Goal: Transaction & Acquisition: Book appointment/travel/reservation

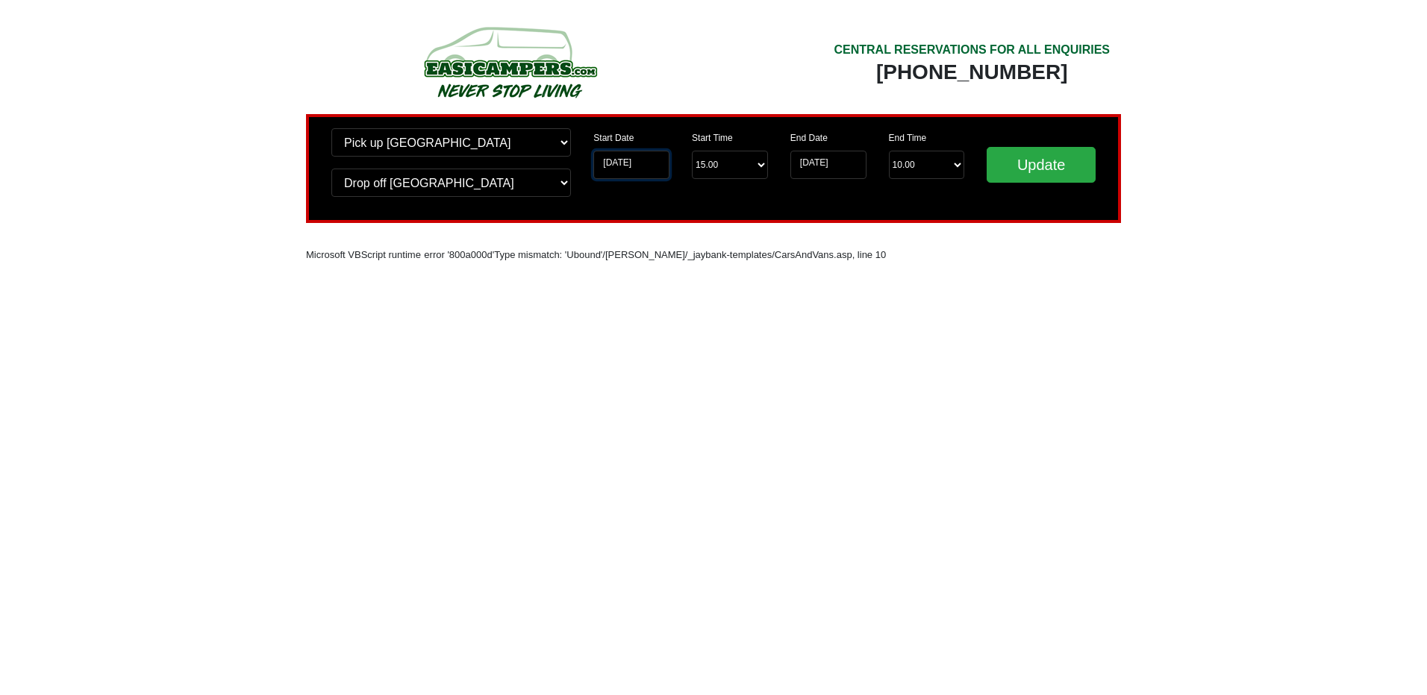
click at [628, 161] on input "[DATE]" at bounding box center [631, 165] width 76 height 28
click at [404, 143] on select "Change pick up location? Pick up Edinburgh Birmingham Airport Blackburn Lancash…" at bounding box center [451, 142] width 240 height 28
select select "EDI"
click at [331, 128] on select "Change pick up location? Pick up Edinburgh Birmingham Airport Blackburn Lancash…" at bounding box center [451, 142] width 240 height 28
click at [402, 186] on select "Change drop off location? Drop off Edinburgh Birmingham Airport Blackburn Lanca…" at bounding box center [451, 183] width 240 height 28
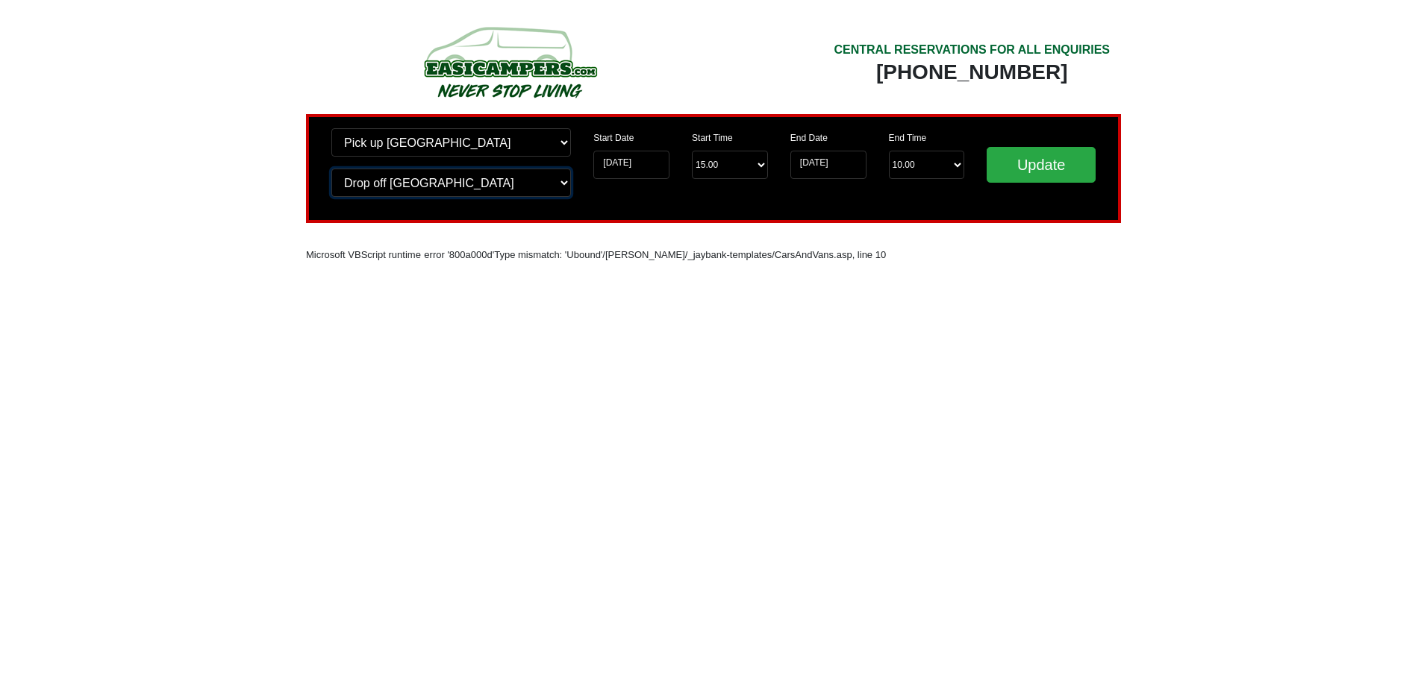
select select "EDI"
click at [331, 169] on select "Change drop off location? Drop off Edinburgh Birmingham Airport Blackburn Lanca…" at bounding box center [451, 183] width 240 height 28
click at [658, 166] on input "11-10-2025" at bounding box center [631, 165] width 76 height 28
click at [646, 154] on input "11-10-2025" at bounding box center [631, 165] width 76 height 28
click at [639, 167] on input "11-10-2025" at bounding box center [631, 165] width 76 height 28
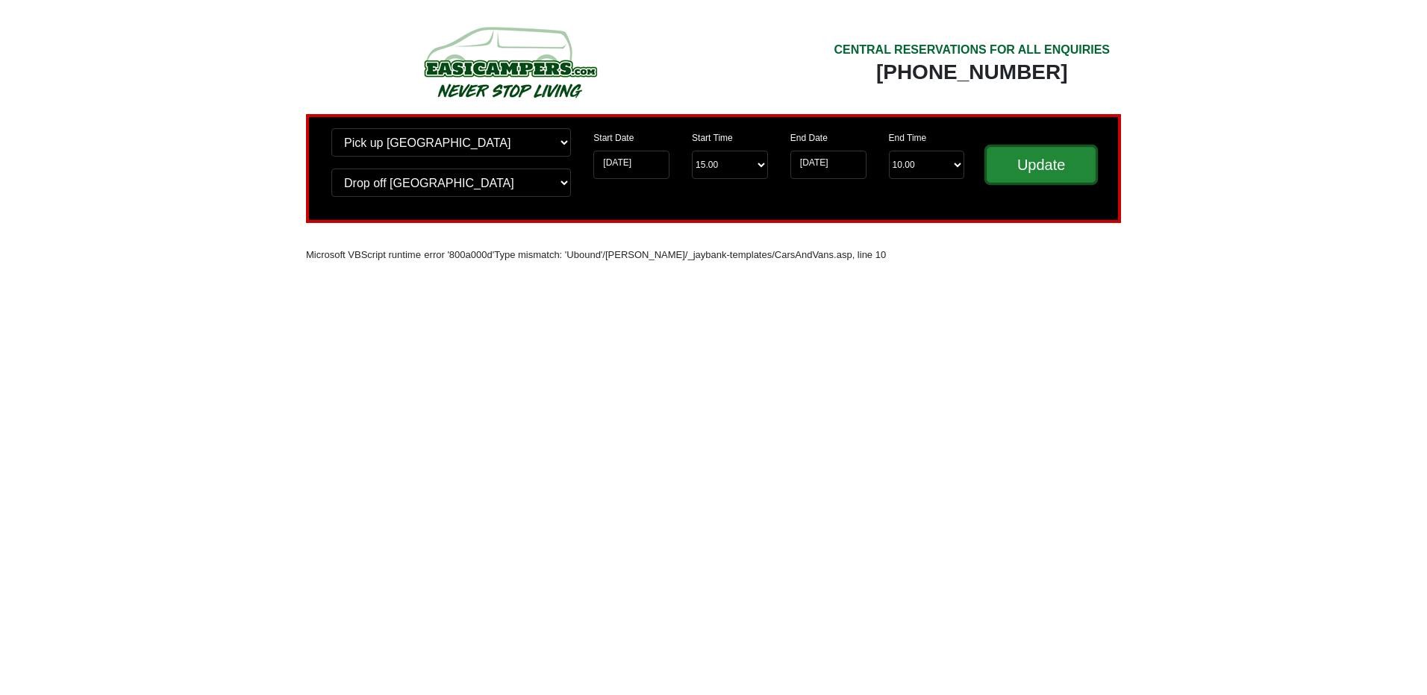
click at [1072, 159] on input "Update" at bounding box center [1040, 165] width 109 height 36
click at [619, 166] on input "[DATE]" at bounding box center [631, 165] width 76 height 28
click at [645, 164] on input "[DATE]" at bounding box center [631, 165] width 76 height 28
click at [632, 169] on input "[DATE]" at bounding box center [631, 165] width 76 height 28
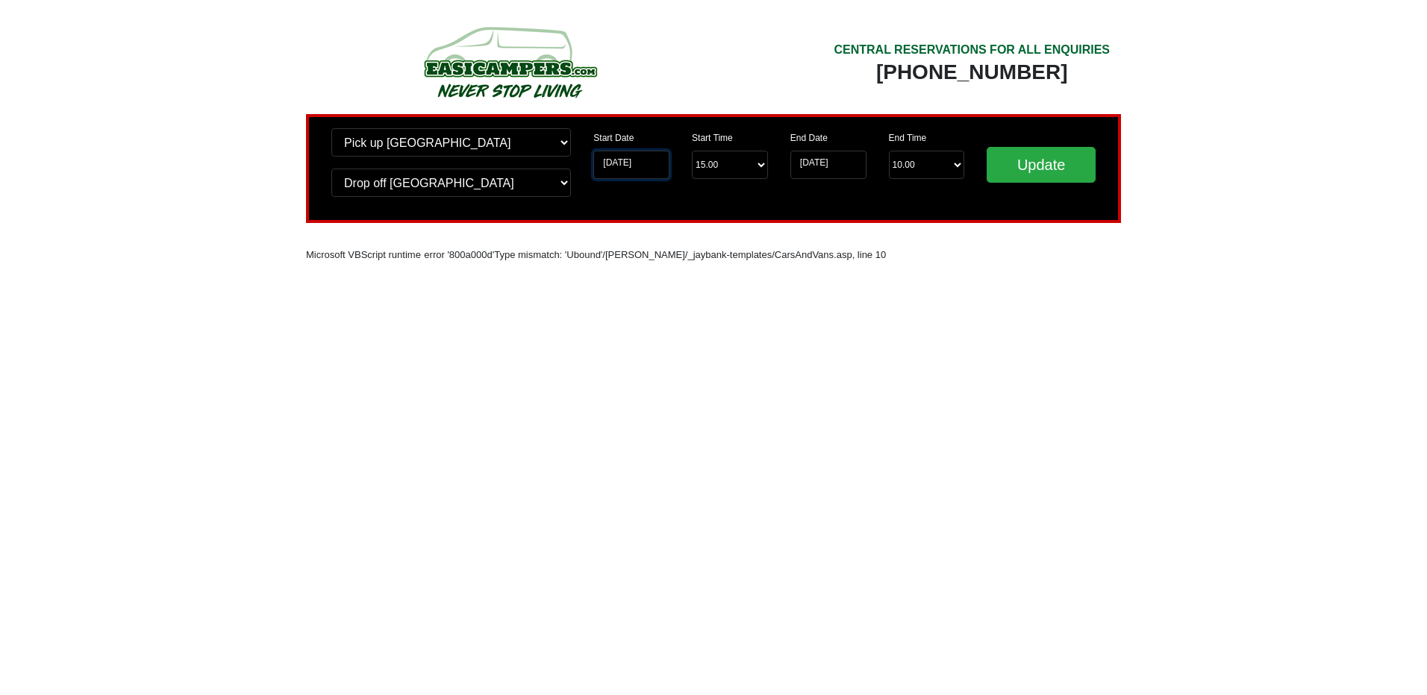
click at [635, 157] on input "[DATE]" at bounding box center [631, 165] width 76 height 28
click at [616, 160] on input "11-10-2025" at bounding box center [631, 165] width 76 height 28
click at [613, 167] on input "11-10-2025" at bounding box center [631, 165] width 76 height 28
click at [643, 164] on input "11-10-2025" at bounding box center [631, 165] width 76 height 28
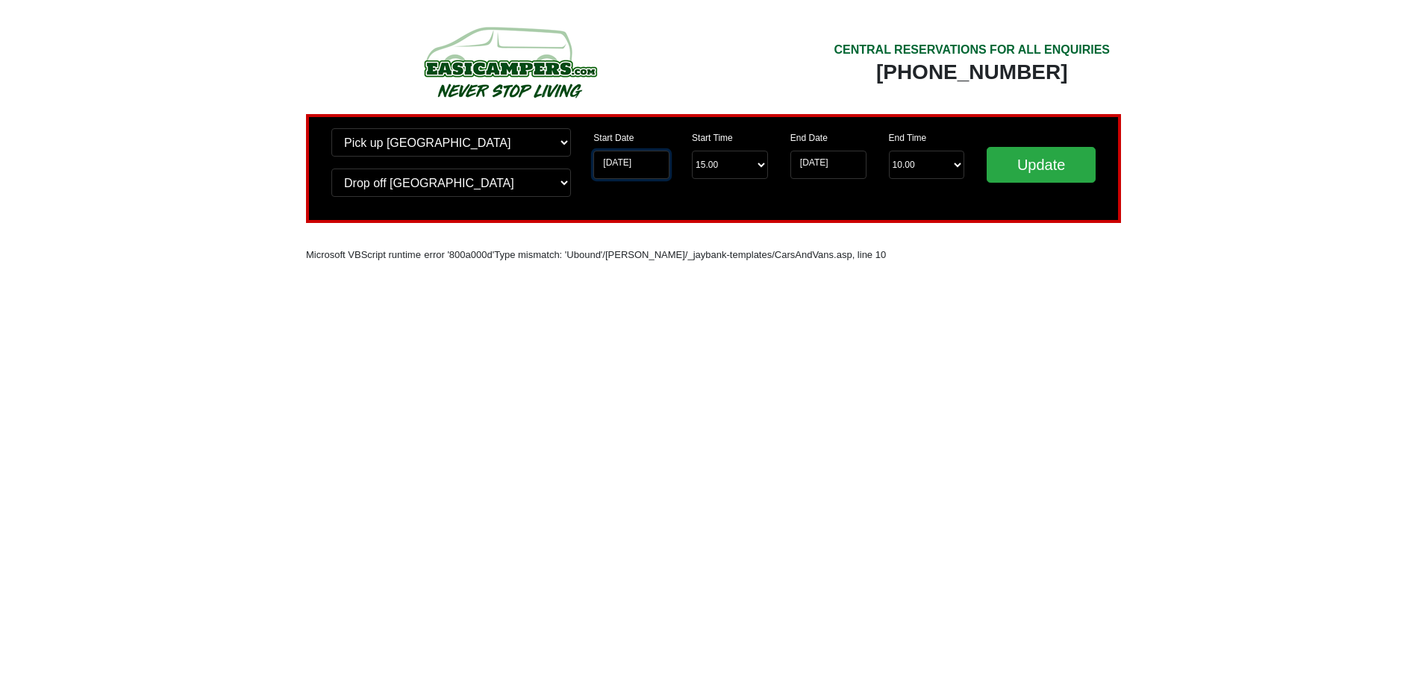
click at [616, 163] on input "11-10-2025" at bounding box center [631, 165] width 76 height 28
click at [642, 161] on input "[DATE]" at bounding box center [631, 165] width 76 height 28
click at [648, 163] on input "[DATE]" at bounding box center [631, 165] width 76 height 28
drag, startPoint x: 656, startPoint y: 160, endPoint x: 425, endPoint y: 189, distance: 232.4
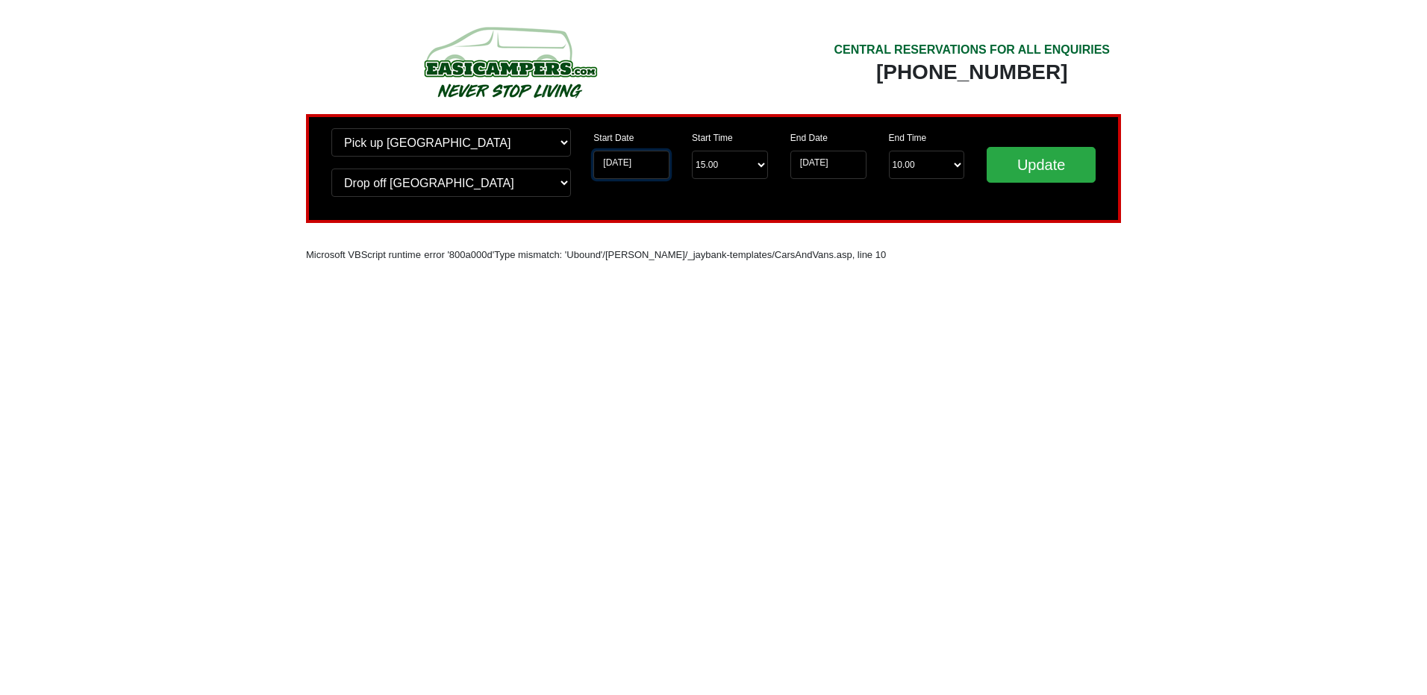
click at [425, 189] on div "Change pick up location? Pick up Edinburgh Birmingham Airport Blackburn Lancash…" at bounding box center [713, 168] width 815 height 109
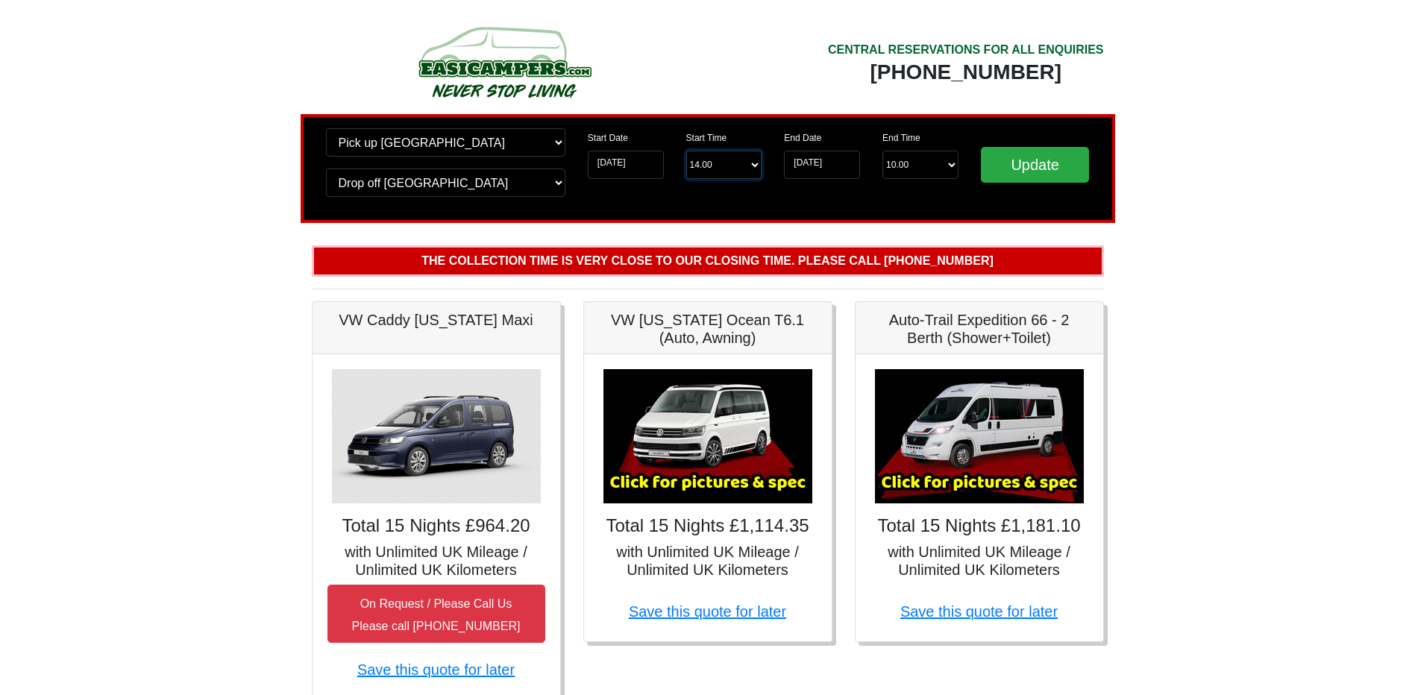
click at [722, 168] on select "Start Time 14.00 -------- 11.00 am ([DATE] & [DATE] Only) 12.00 pm ([DATE]) 13.…" at bounding box center [724, 165] width 76 height 28
select select "12.00"
click at [686, 151] on select "Start Time 14.00 -------- 11.00 am (Saturday & Sunday Only) 12.00 pm (Saturday)…" at bounding box center [724, 165] width 76 height 28
click at [1022, 163] on input "Update" at bounding box center [1035, 165] width 109 height 36
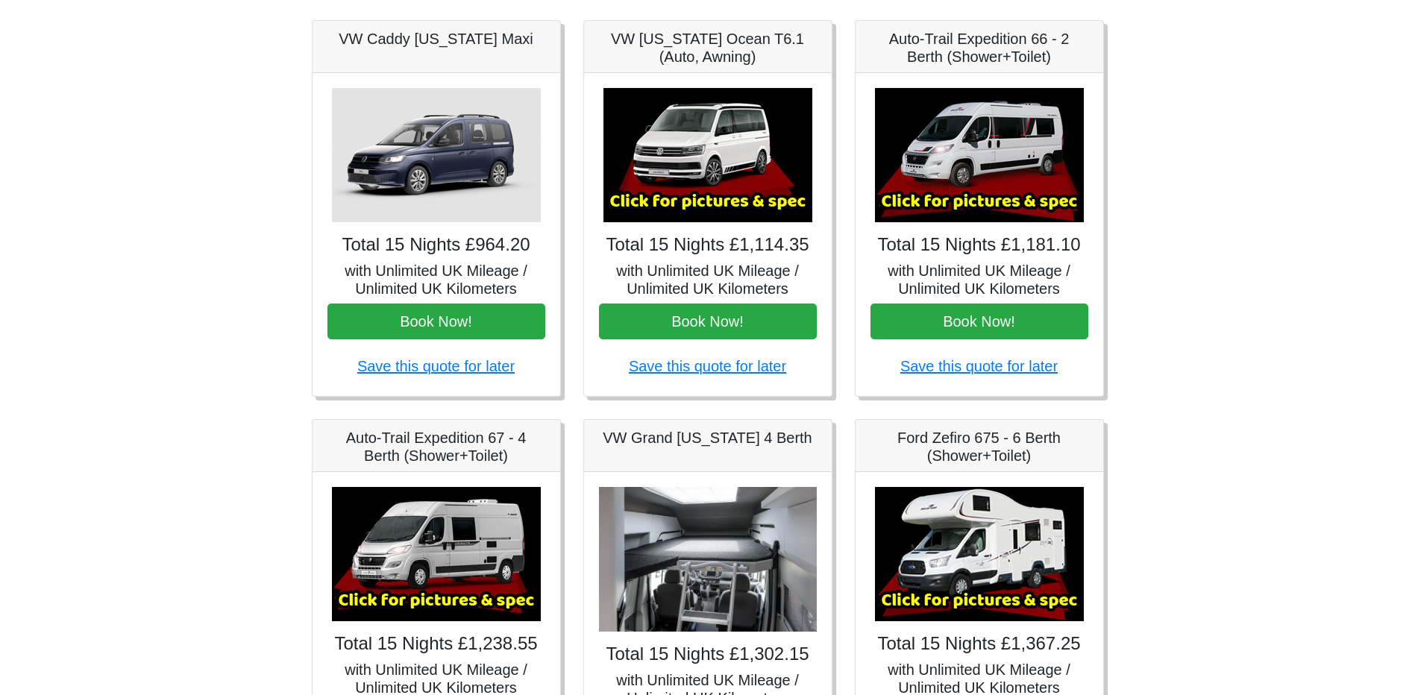
scroll to position [224, 0]
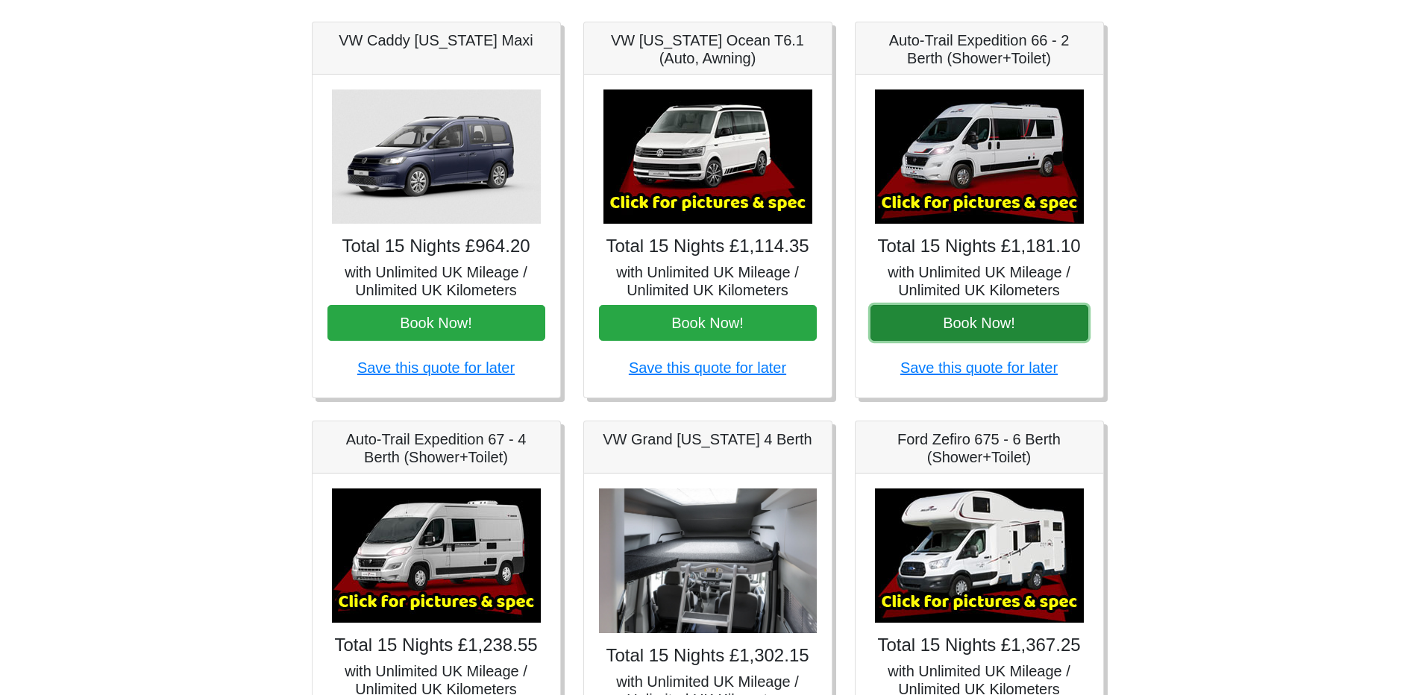
click at [983, 328] on button "Book Now!" at bounding box center [980, 323] width 218 height 36
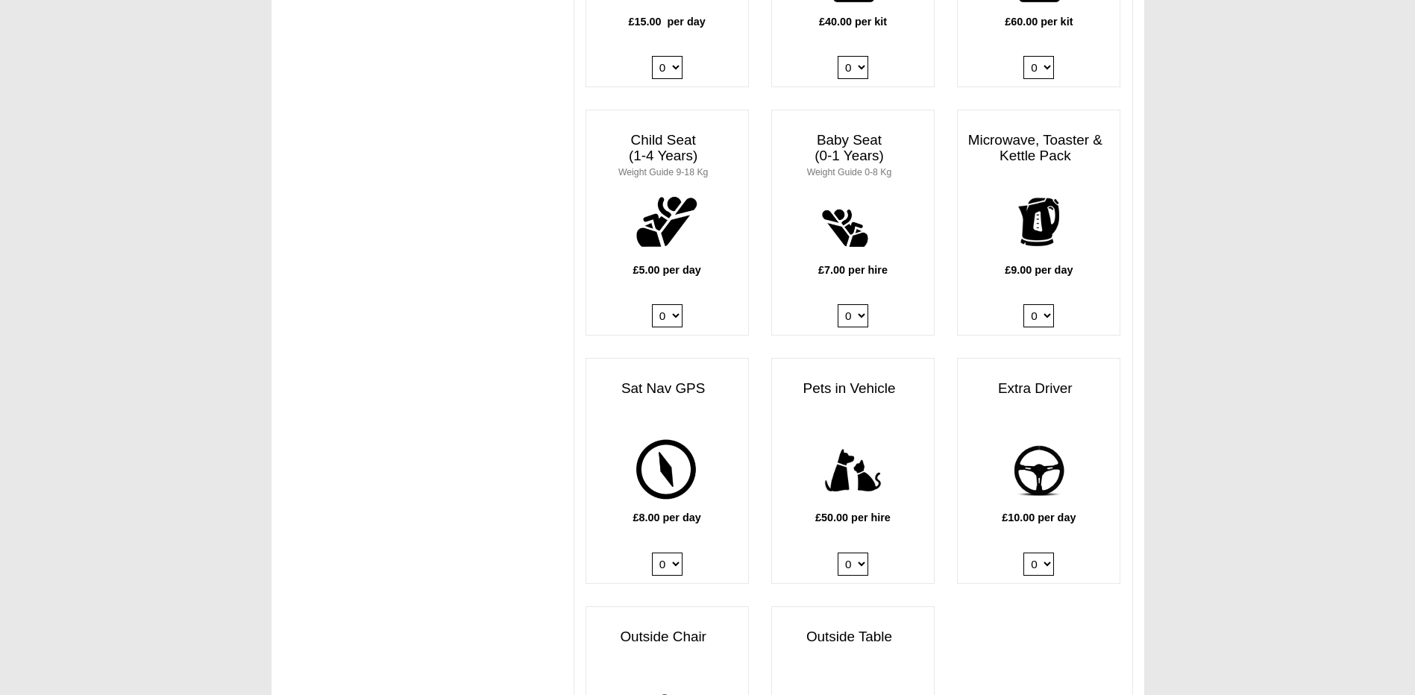
scroll to position [1492, 0]
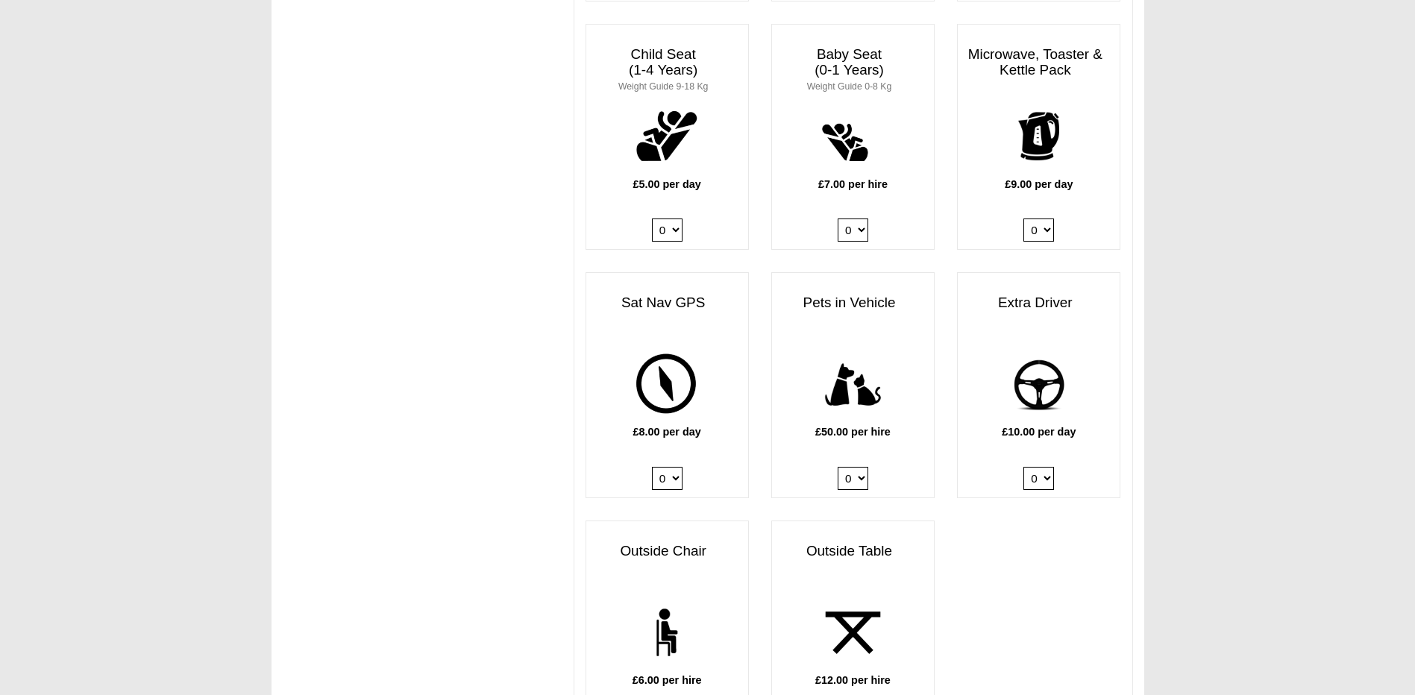
click at [861, 488] on select "0 1" at bounding box center [853, 478] width 31 height 23
select select "Pets in vehicle @ 50.00 GBP per hire"
click at [838, 469] on select "0 1" at bounding box center [853, 478] width 31 height 23
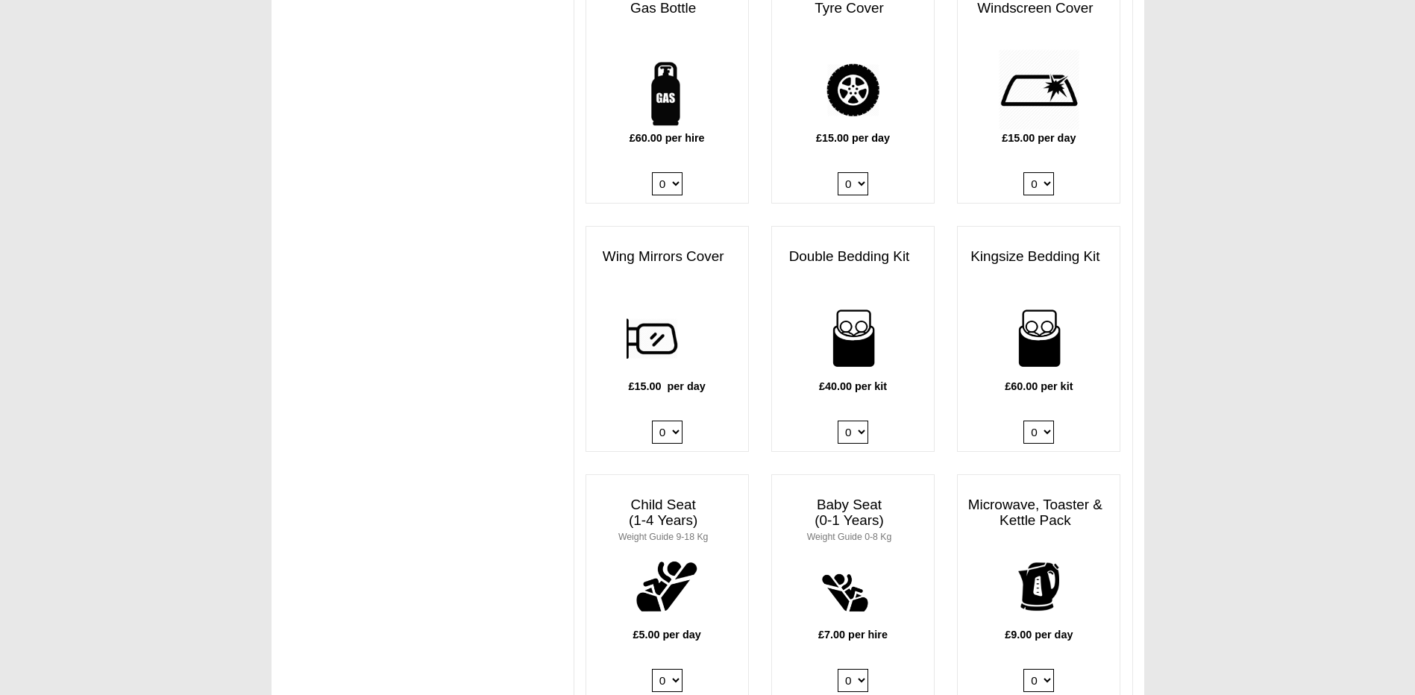
scroll to position [970, 0]
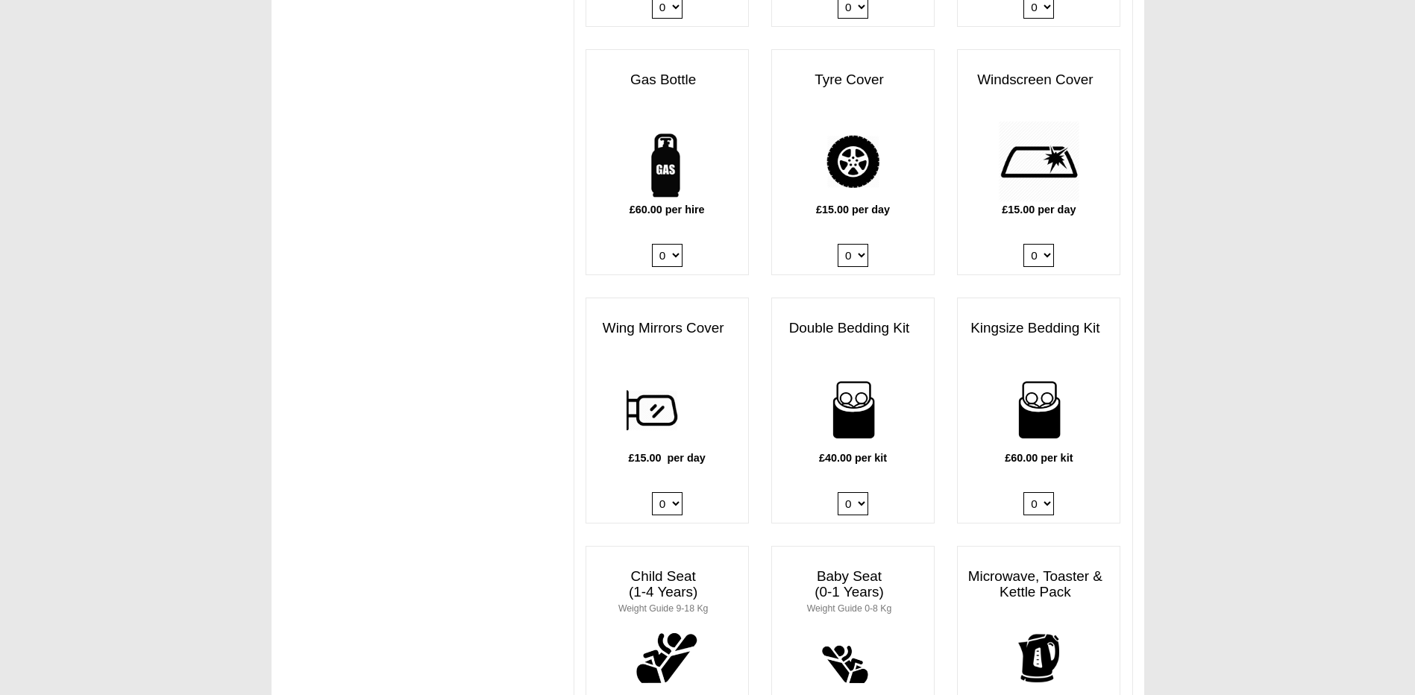
drag, startPoint x: 674, startPoint y: 255, endPoint x: 671, endPoint y: 267, distance: 12.3
click at [674, 255] on select "0 1" at bounding box center [667, 255] width 31 height 23
select select "Gas Bottle x QTY 1 @ 60.00 GBP per hire."
click at [652, 244] on select "0 1" at bounding box center [667, 255] width 31 height 23
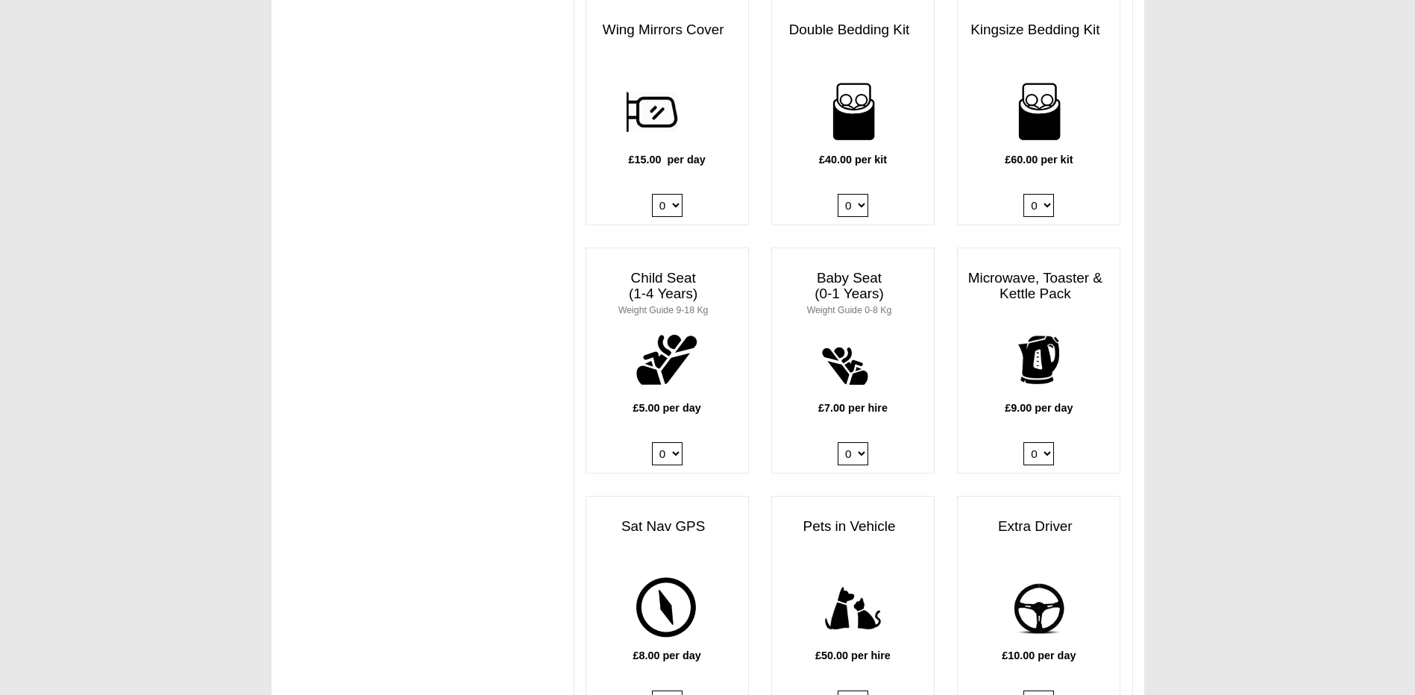
scroll to position [1492, 0]
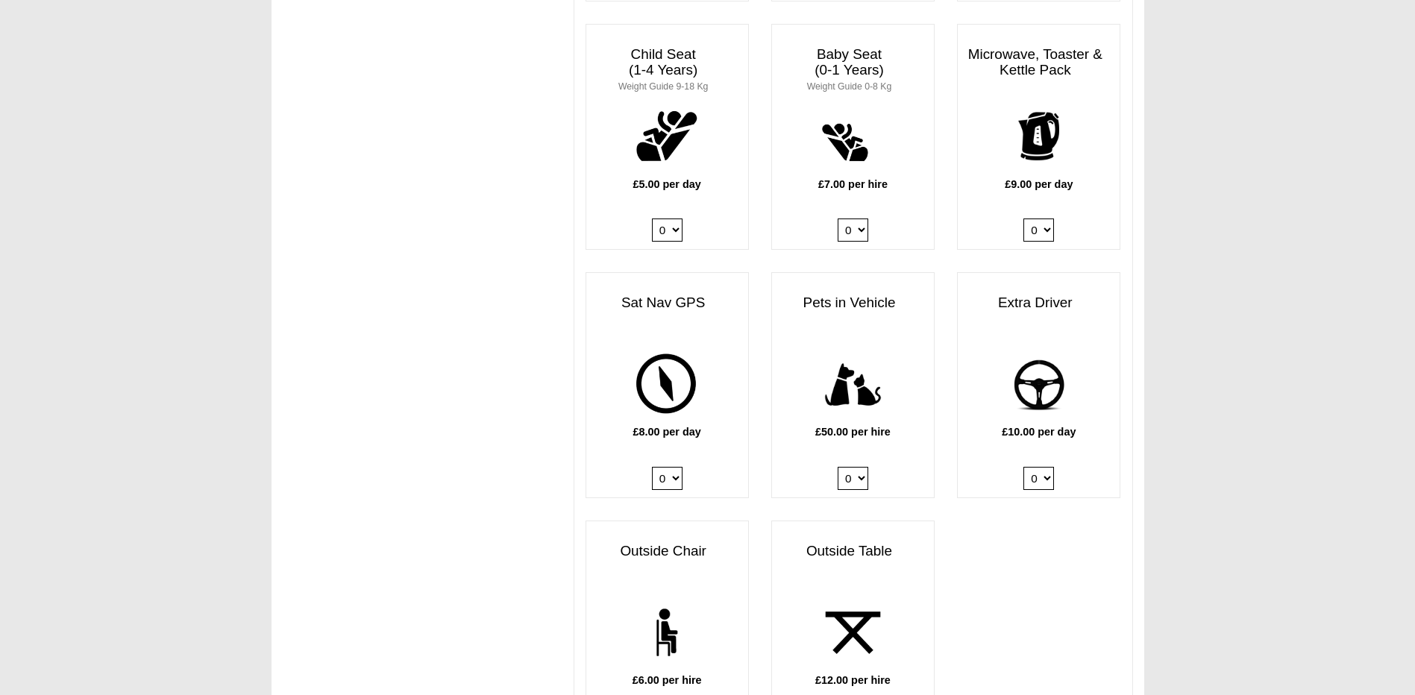
click at [1045, 481] on select "0 1" at bounding box center [1039, 478] width 31 height 23
select select "Extra Driver x QTY 1 @ 10.00 GBP per day."
click at [1024, 469] on select "0 1" at bounding box center [1039, 478] width 31 height 23
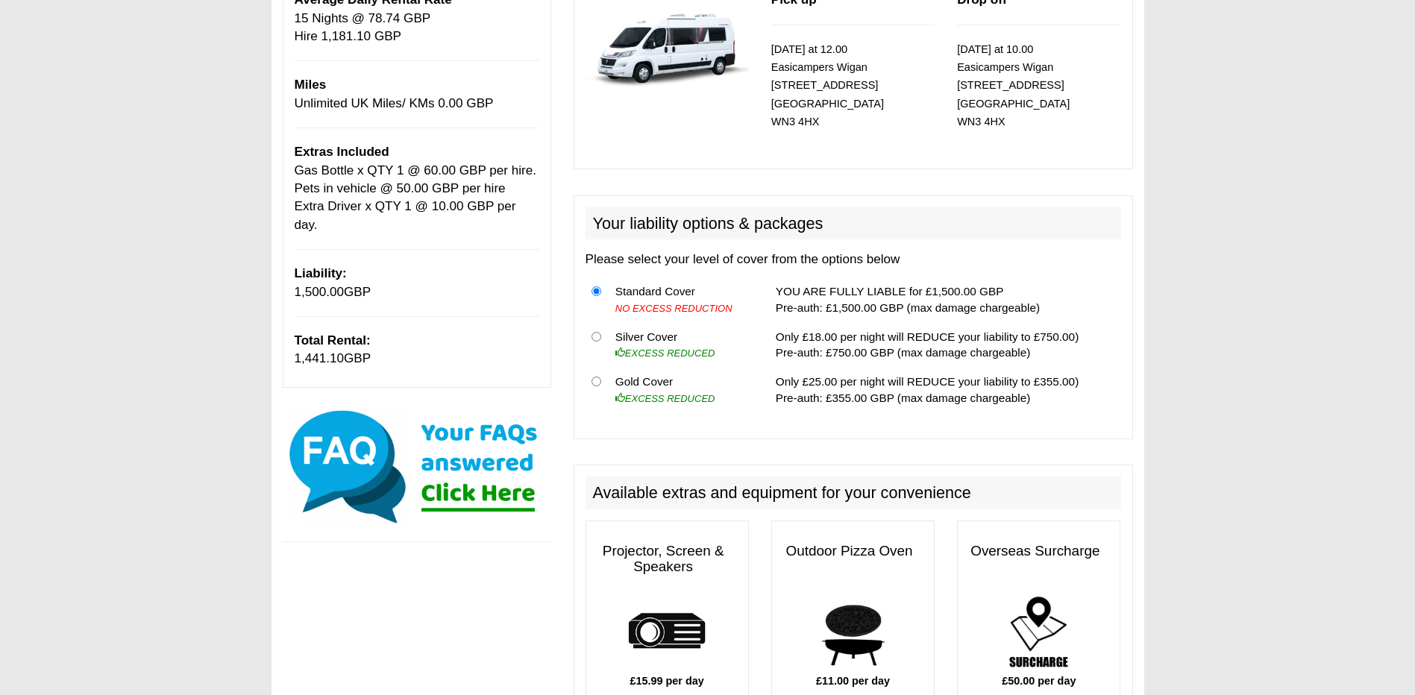
scroll to position [224, 0]
